Goal: Check status: Check status

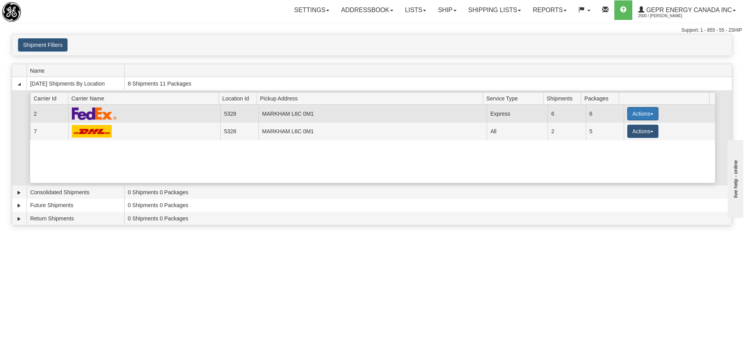
click at [628, 115] on button "Actions" at bounding box center [643, 113] width 31 height 13
click at [614, 129] on span "Details" at bounding box center [614, 127] width 21 height 5
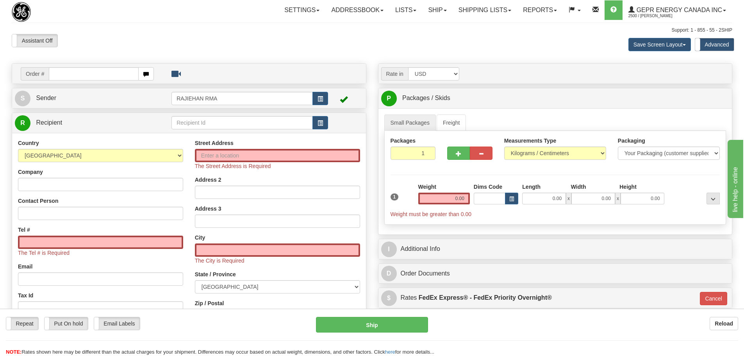
click at [189, 30] on div "Support: 1 - 855 - 55 - 2SHIP" at bounding box center [372, 30] width 721 height 7
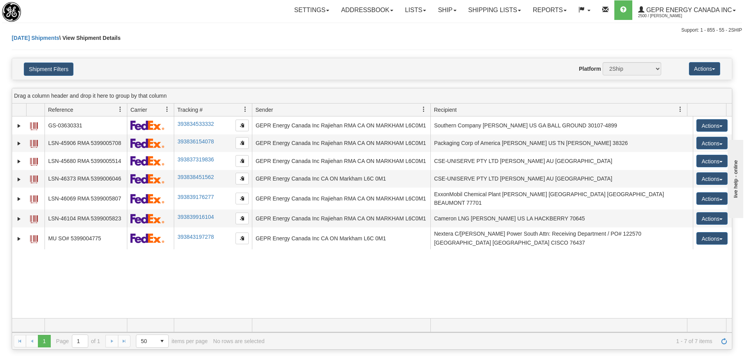
click at [183, 268] on div "31707922 2500 GS-03630331 393834533332 10/02/2025 10/02/2025 11:01:18 AM GEPR E…" at bounding box center [372, 217] width 720 height 202
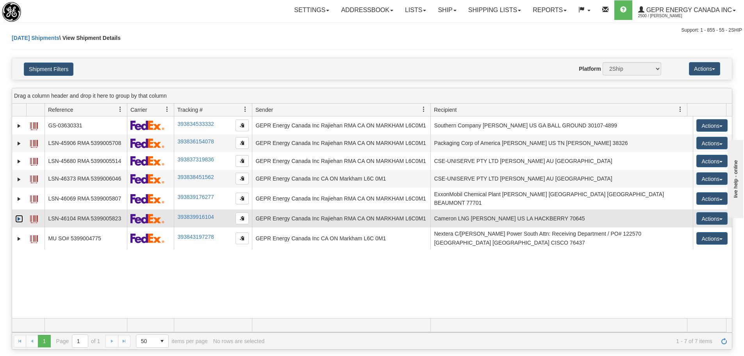
click at [22, 216] on link "Expand" at bounding box center [19, 219] width 8 height 8
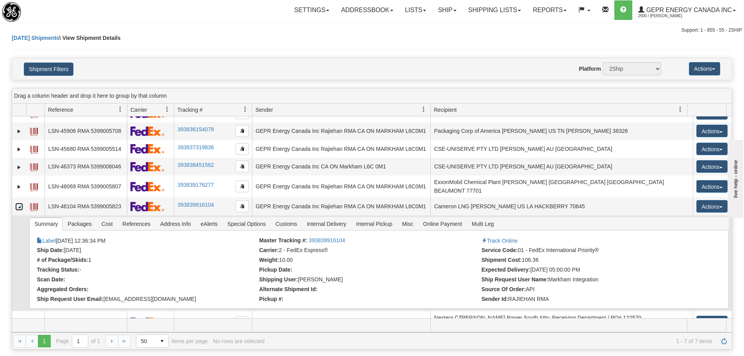
scroll to position [19, 0]
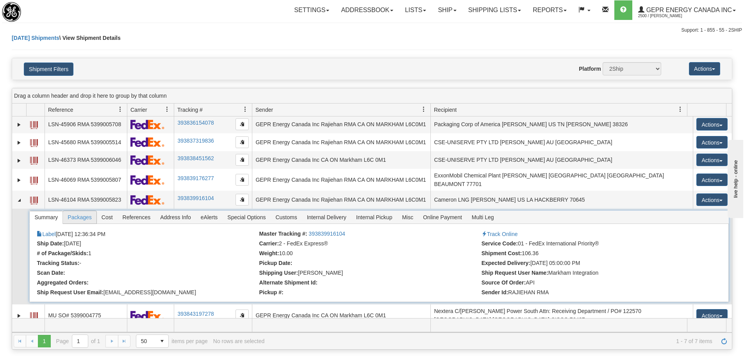
click at [86, 215] on span "Packages" at bounding box center [79, 217] width 33 height 13
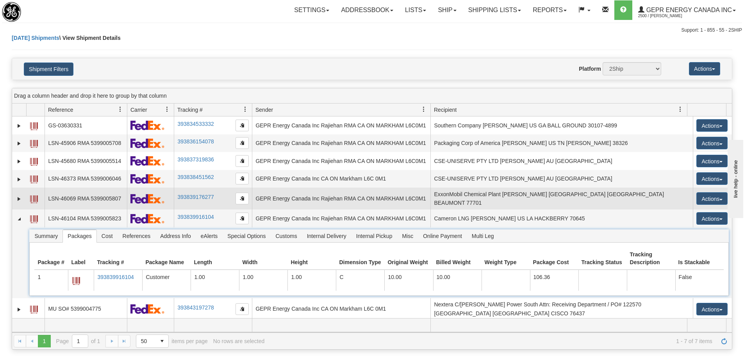
scroll to position [39, 0]
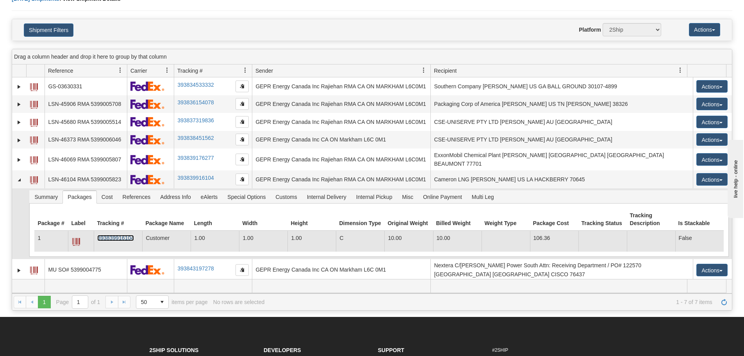
click at [131, 235] on link "393839916104" at bounding box center [115, 238] width 36 height 6
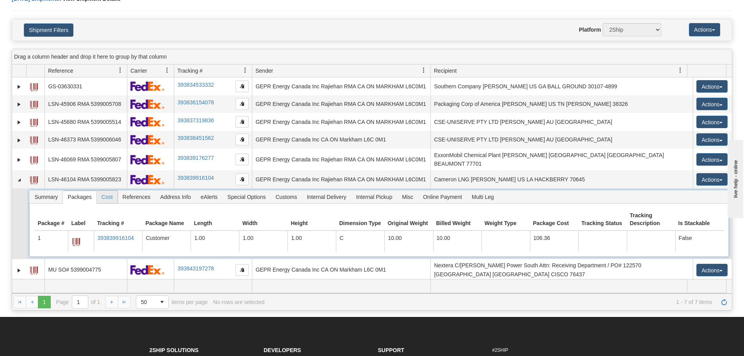
click at [101, 194] on span "Cost" at bounding box center [107, 197] width 21 height 13
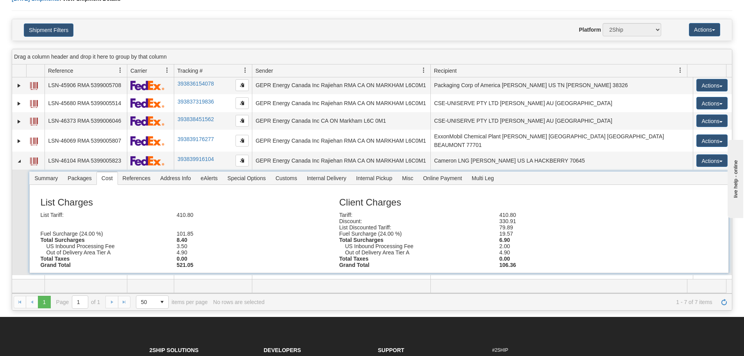
scroll to position [29, 0]
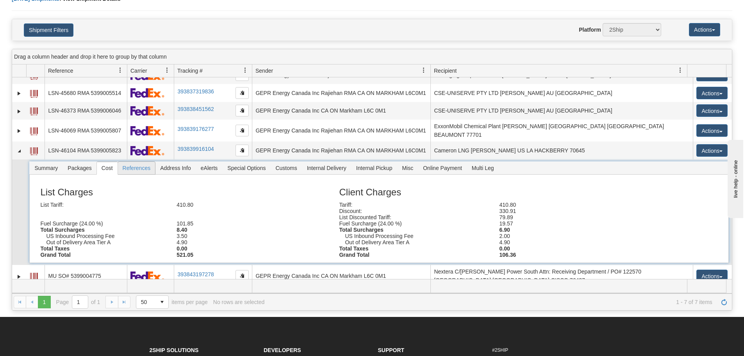
click at [142, 165] on span "References" at bounding box center [137, 168] width 38 height 13
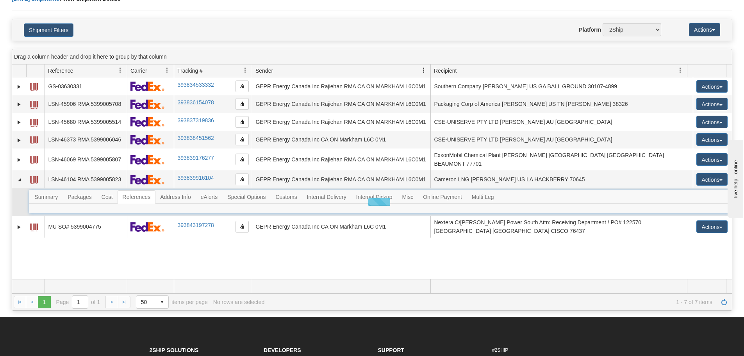
scroll to position [0, 0]
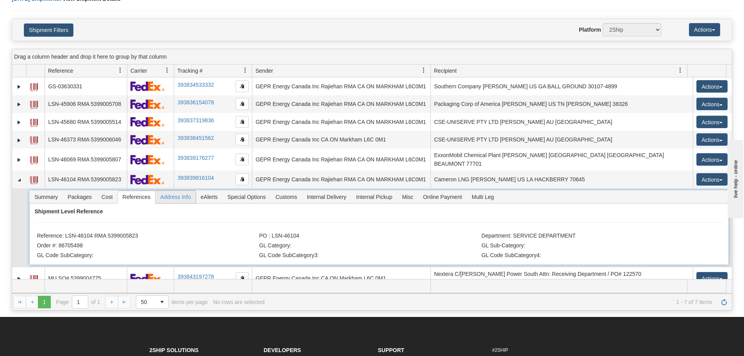
click at [184, 193] on span "Address Info" at bounding box center [176, 197] width 40 height 13
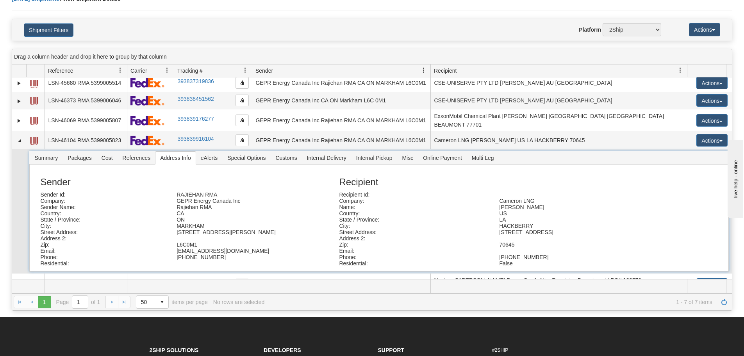
scroll to position [48, 0]
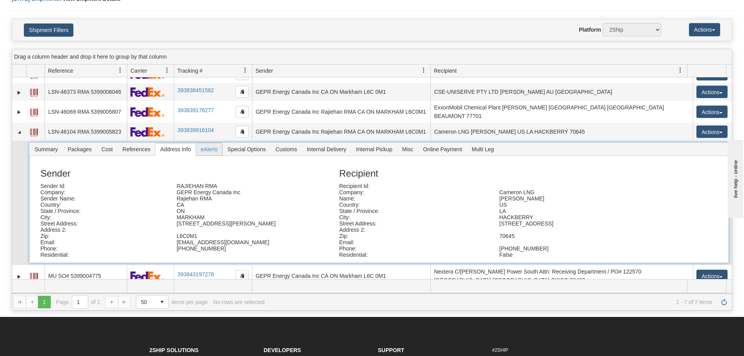
click at [217, 144] on span "eAlerts" at bounding box center [209, 149] width 27 height 13
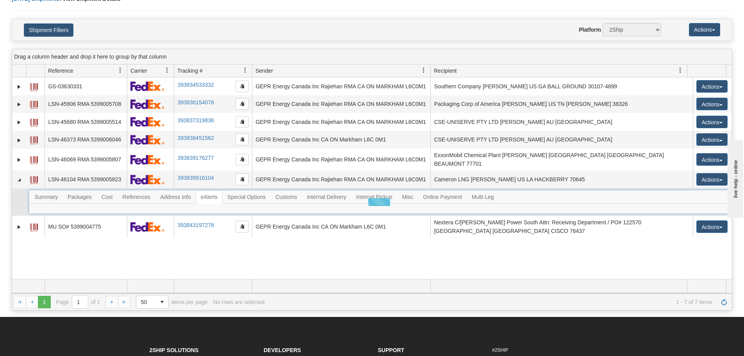
scroll to position [0, 0]
click at [291, 195] on span "Customs" at bounding box center [286, 197] width 31 height 13
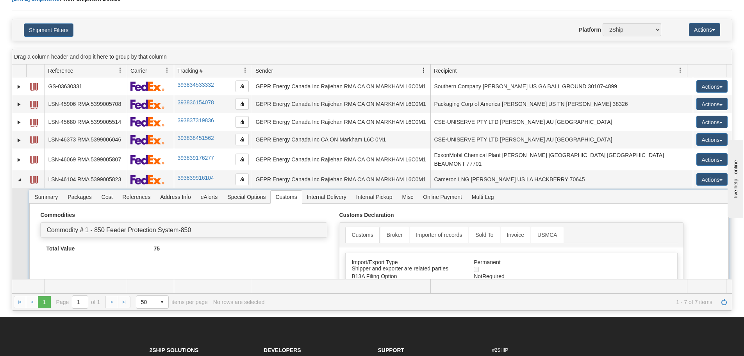
scroll to position [39, 0]
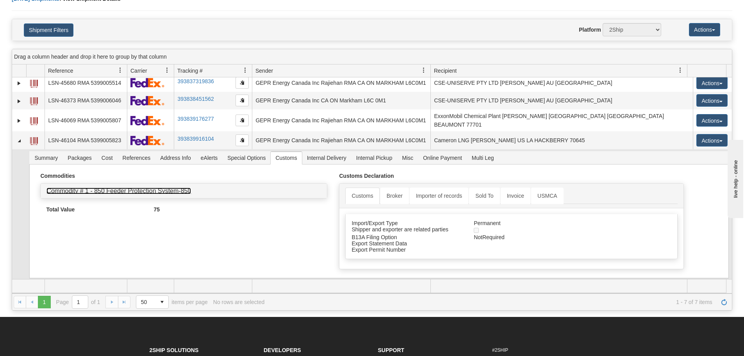
click at [93, 188] on link "Commodity # 1 - 850 Feeder Protection System-850" at bounding box center [119, 191] width 145 height 7
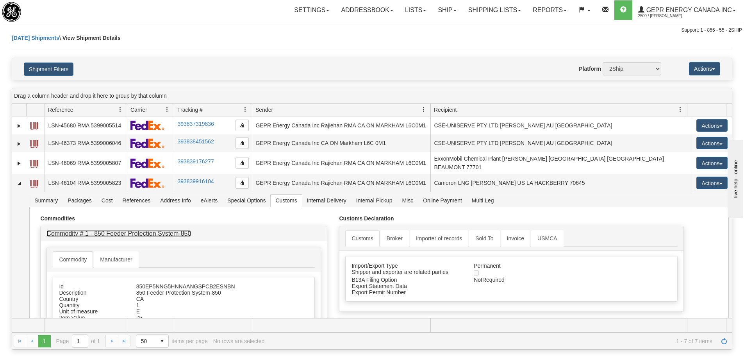
scroll to position [0, 0]
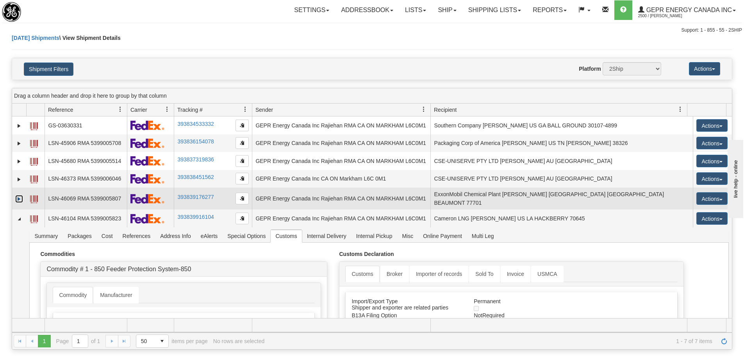
click at [22, 198] on link "Expand" at bounding box center [19, 199] width 8 height 8
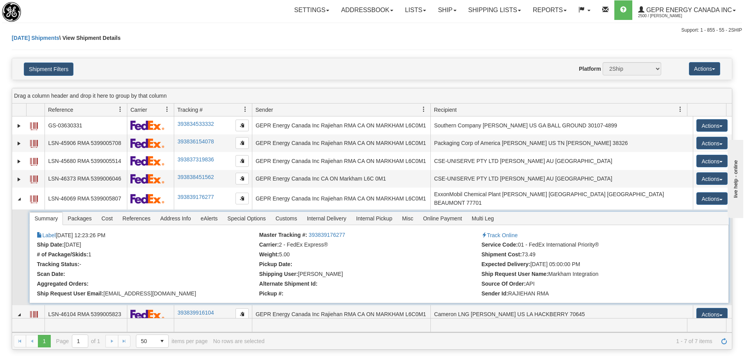
click at [136, 216] on span "References" at bounding box center [137, 218] width 38 height 13
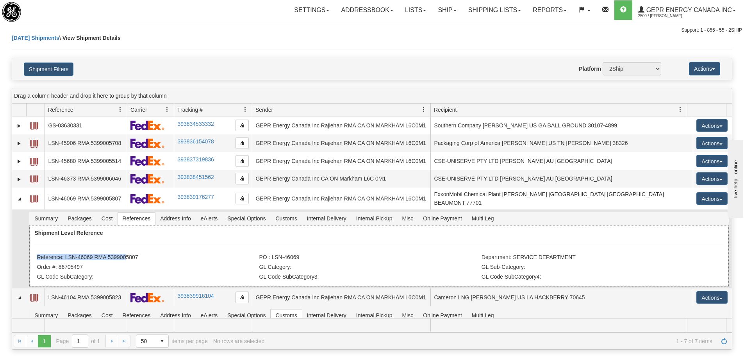
drag, startPoint x: 143, startPoint y: 249, endPoint x: 121, endPoint y: 255, distance: 22.3
click at [121, 255] on div "Shipment Level Reference Reference: LSN-46069 RMA 5399005807 PO : LSN-46069 Dep…" at bounding box center [378, 255] width 699 height 61
click at [146, 256] on li "Reference: LSN-46069 RMA 5399005807" at bounding box center [147, 258] width 220 height 8
drag, startPoint x: 143, startPoint y: 256, endPoint x: 109, endPoint y: 254, distance: 34.0
click at [109, 254] on li "Reference: LSN-46069 RMA 5399005807" at bounding box center [147, 258] width 220 height 8
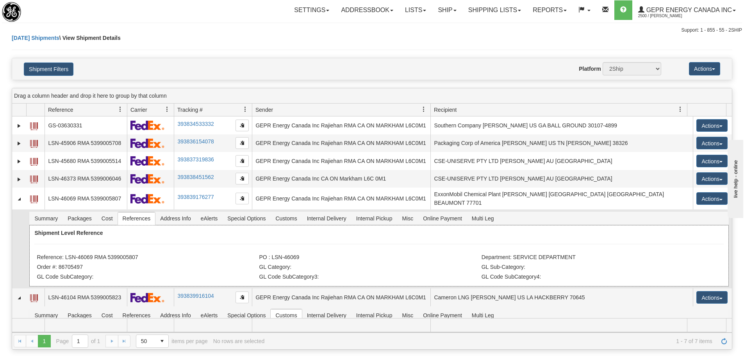
copy li "5399005807"
click at [82, 215] on span "Packages" at bounding box center [79, 218] width 33 height 13
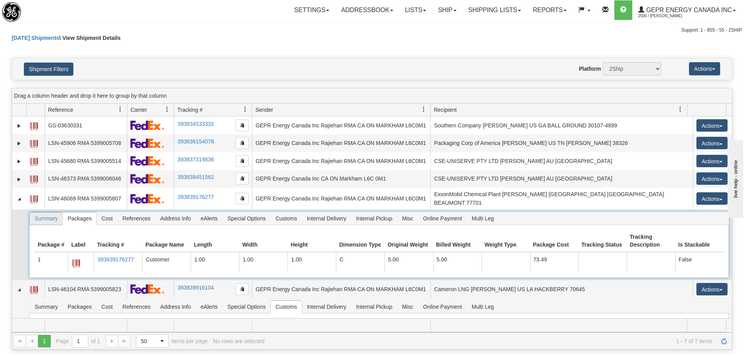
click at [62, 213] on span "Summary" at bounding box center [46, 218] width 33 height 13
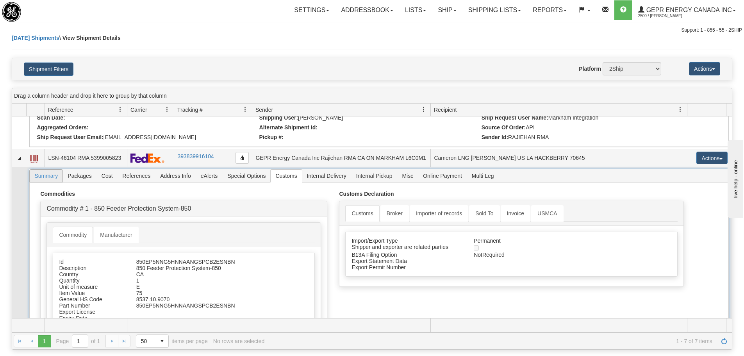
click at [50, 173] on span "Summary" at bounding box center [46, 176] width 33 height 13
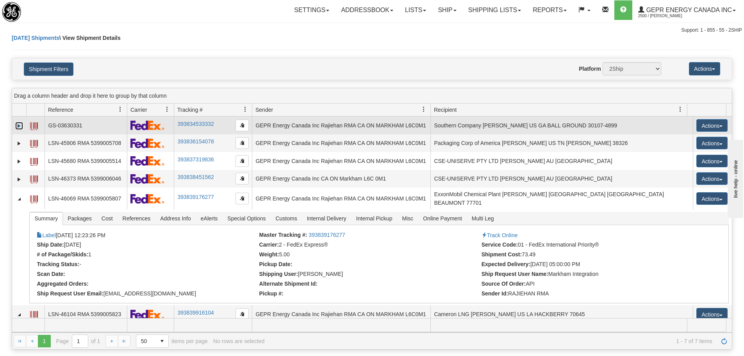
click at [20, 123] on link "Expand" at bounding box center [19, 126] width 8 height 8
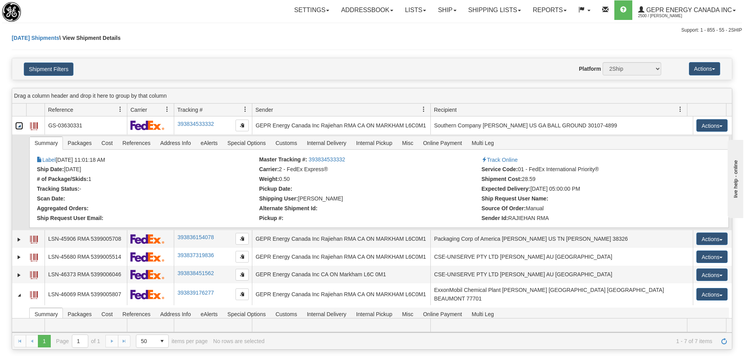
scroll to position [39, 0]
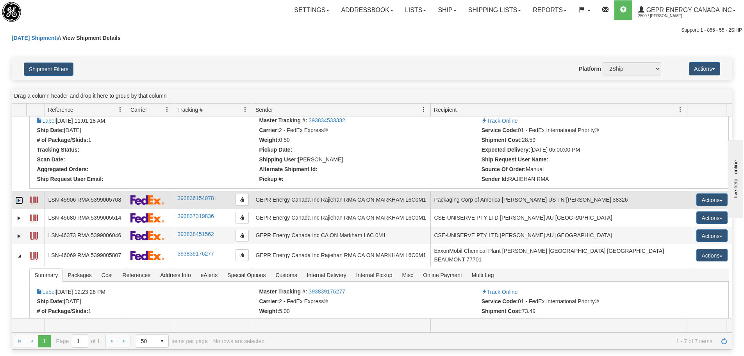
click at [19, 200] on link "Expand" at bounding box center [19, 201] width 8 height 8
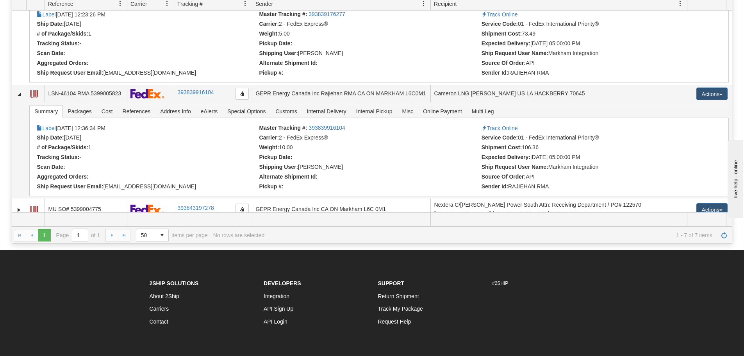
scroll to position [117, 0]
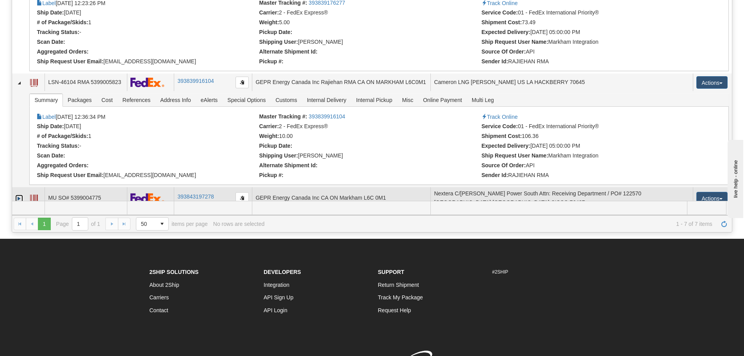
click at [21, 195] on link "Expand" at bounding box center [19, 199] width 8 height 8
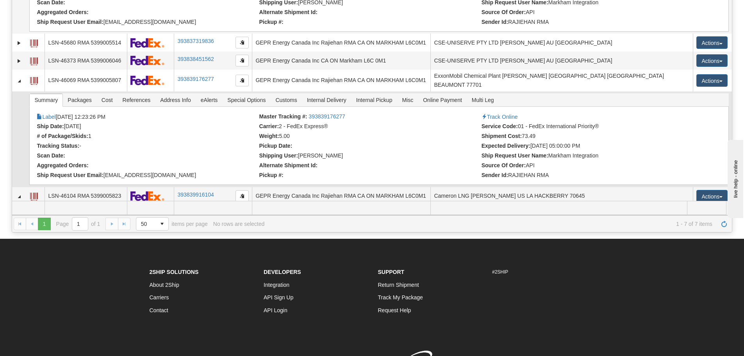
scroll to position [207, 0]
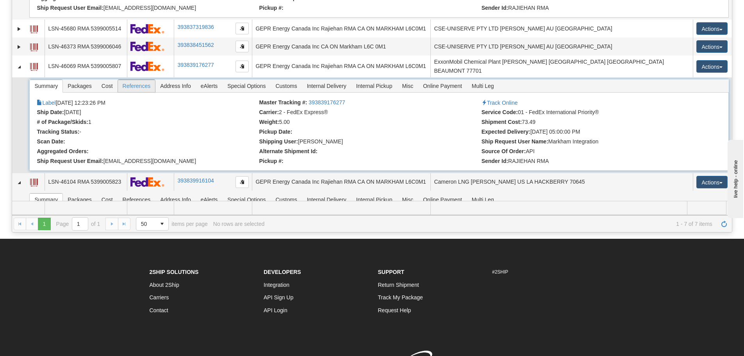
click at [130, 80] on span "References" at bounding box center [137, 86] width 38 height 13
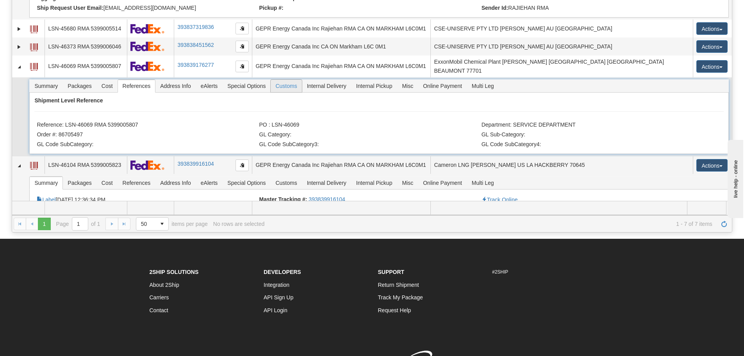
click at [284, 86] on span "Customs" at bounding box center [286, 86] width 31 height 13
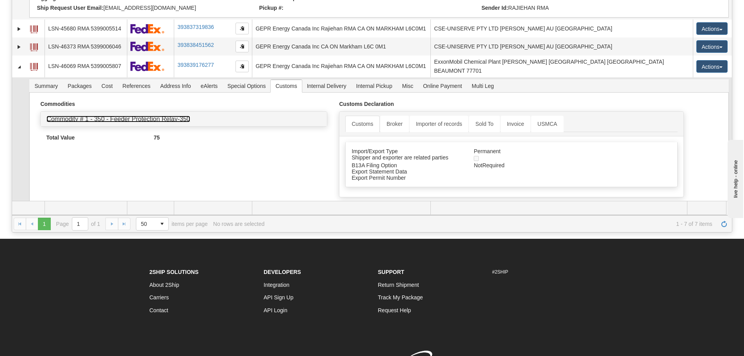
click at [114, 116] on link "Commodity # 1 - 350 - Feeder Protection Relay-350" at bounding box center [118, 119] width 143 height 7
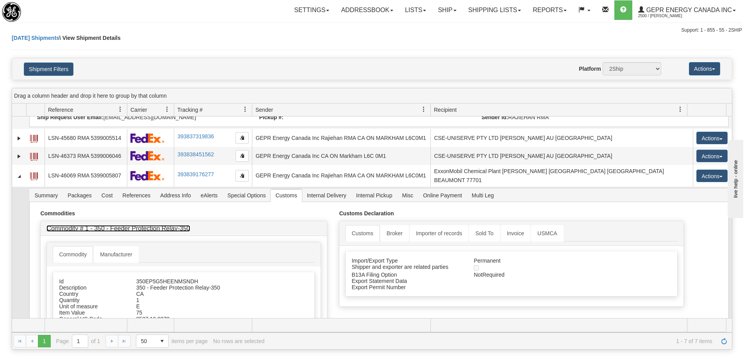
scroll to position [195, 0]
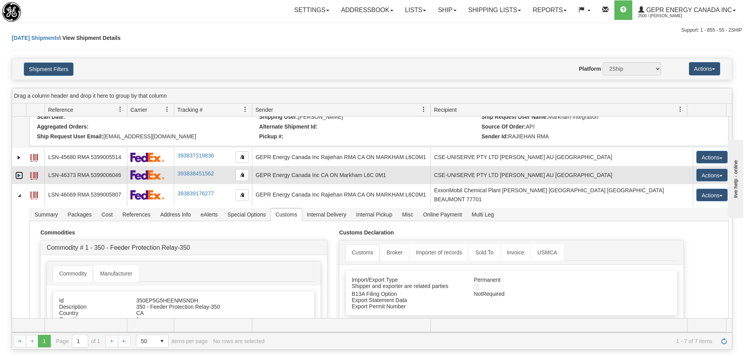
click at [20, 175] on link "Expand" at bounding box center [19, 176] width 8 height 8
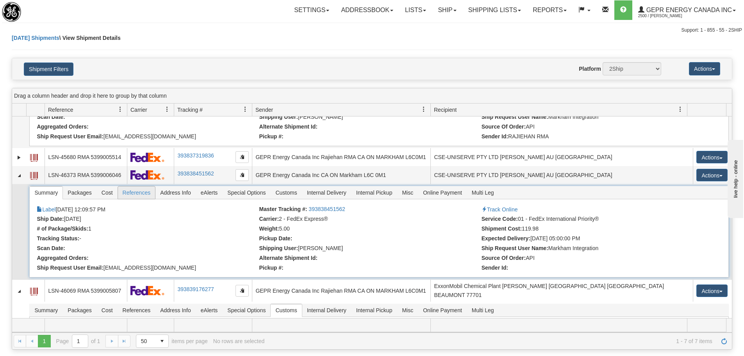
click at [136, 192] on span "References" at bounding box center [137, 192] width 38 height 13
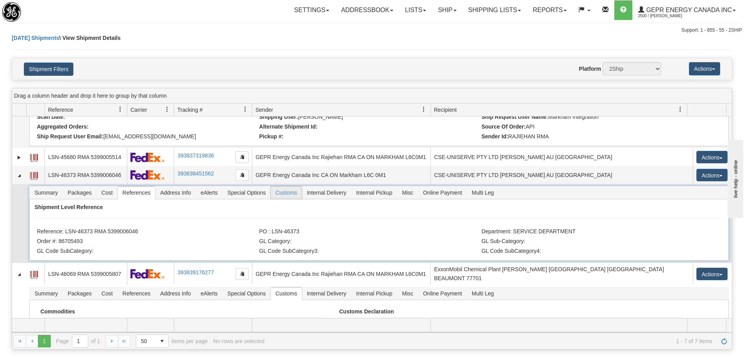
click at [284, 195] on span "Customs" at bounding box center [286, 192] width 31 height 13
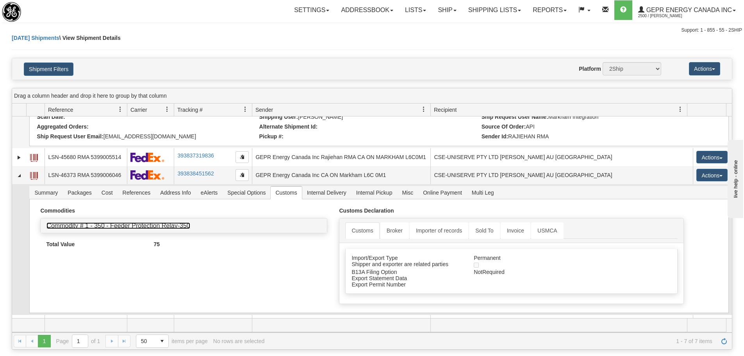
click at [98, 226] on link "Commodity # 1 - 350 - Feeder Protection Relay-350" at bounding box center [118, 225] width 143 height 7
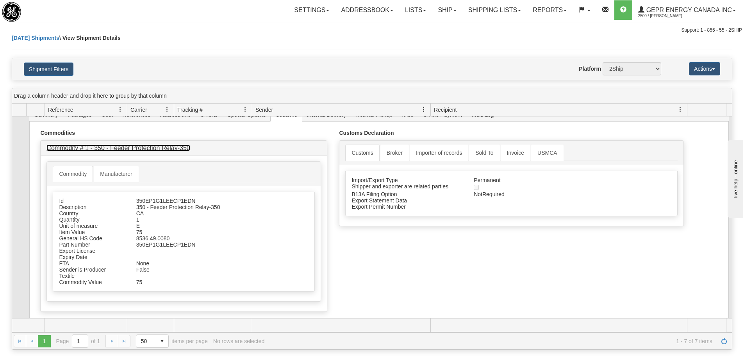
scroll to position [274, 0]
click at [349, 154] on link "Customs" at bounding box center [362, 152] width 34 height 16
click at [354, 154] on link "Customs" at bounding box center [362, 152] width 34 height 16
click at [360, 152] on link "Customs" at bounding box center [362, 152] width 34 height 16
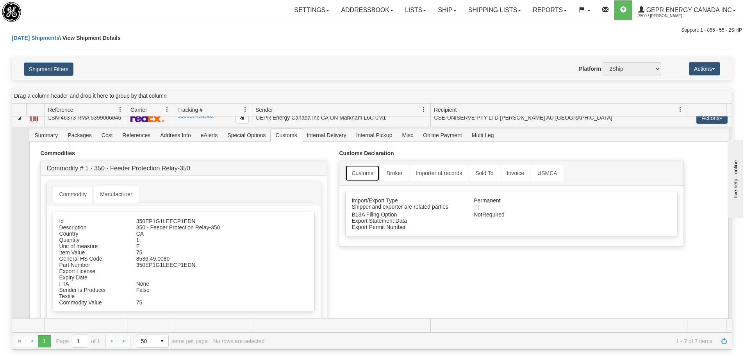
scroll to position [234, 0]
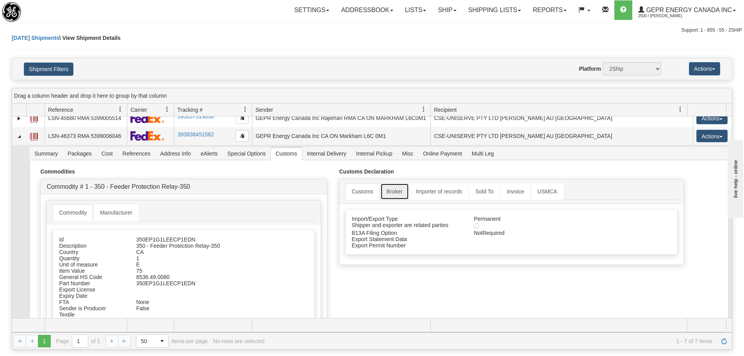
click at [403, 193] on link "Broker" at bounding box center [395, 191] width 29 height 16
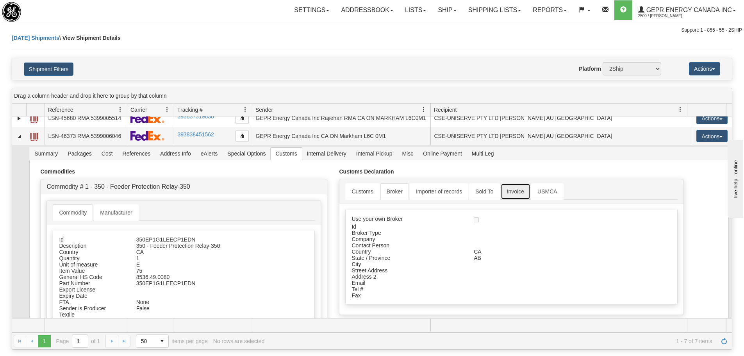
click at [521, 195] on link "Invoice" at bounding box center [516, 191] width 30 height 16
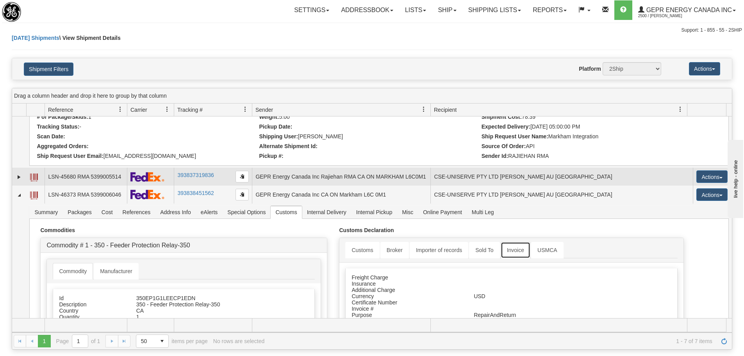
scroll to position [156, 0]
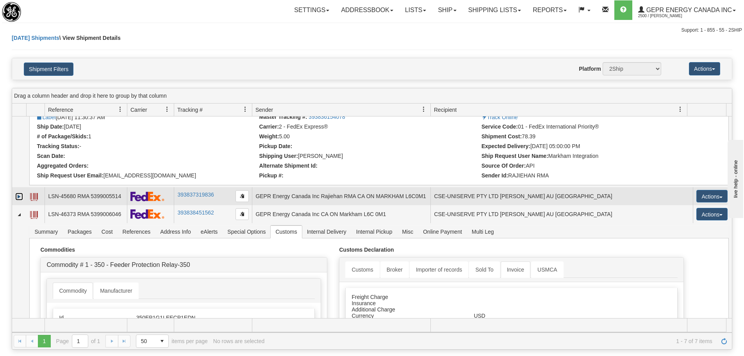
click at [18, 196] on link "Expand" at bounding box center [19, 197] width 8 height 8
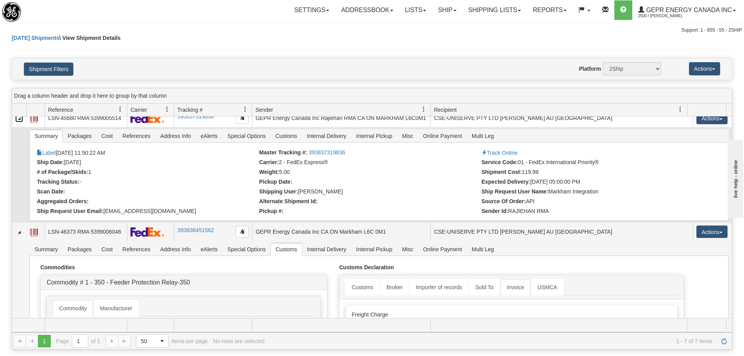
scroll to position [195, 0]
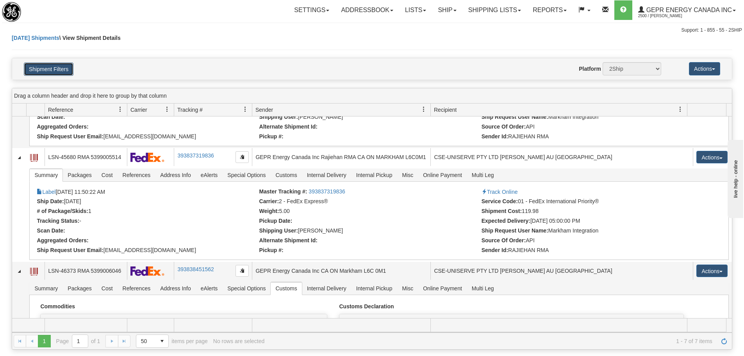
click at [52, 72] on button "Shipment Filters" at bounding box center [49, 69] width 50 height 13
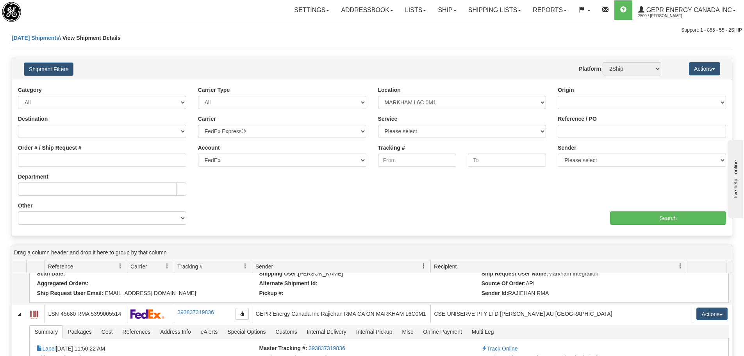
click at [198, 23] on div "Toggle navigation Settings Shipping Preferences Fields Preferences New" at bounding box center [372, 17] width 744 height 34
